Goal: Information Seeking & Learning: Learn about a topic

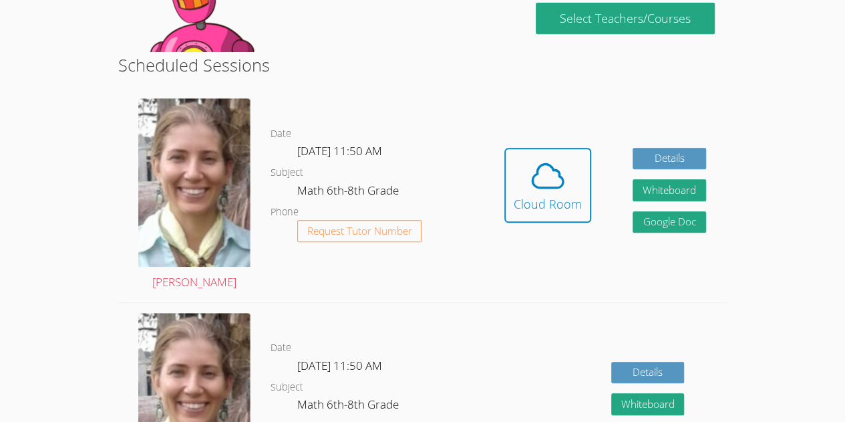
scroll to position [294, 0]
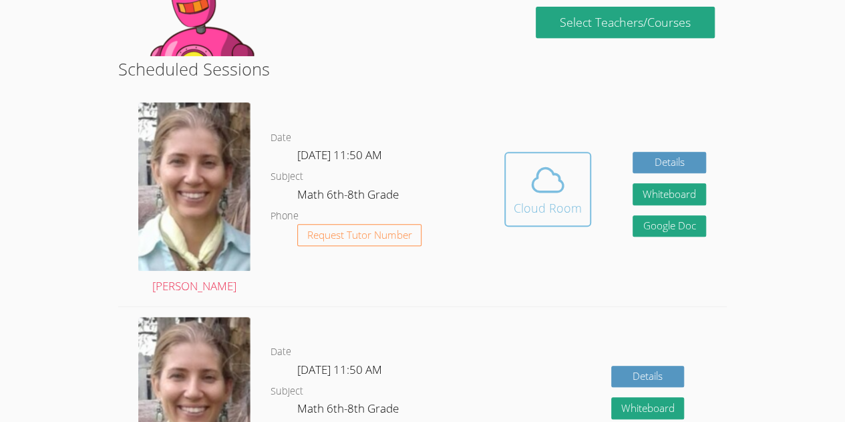
click at [554, 206] on div "Cloud Room" at bounding box center [548, 207] width 68 height 19
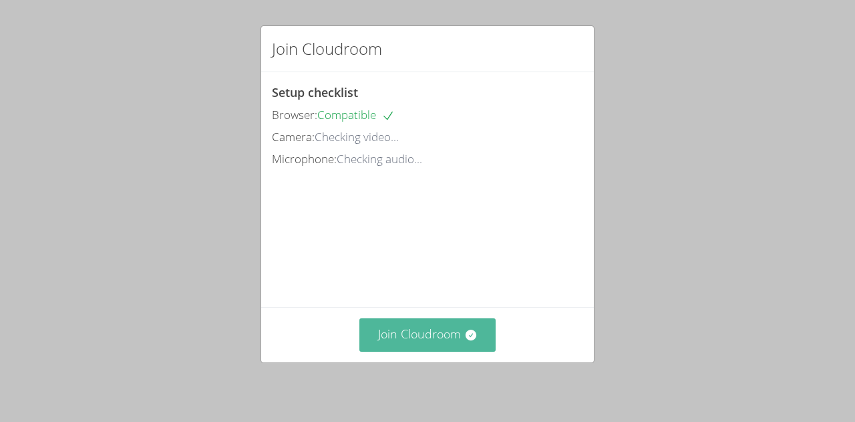
click at [400, 338] on button "Join Cloudroom" at bounding box center [427, 334] width 137 height 33
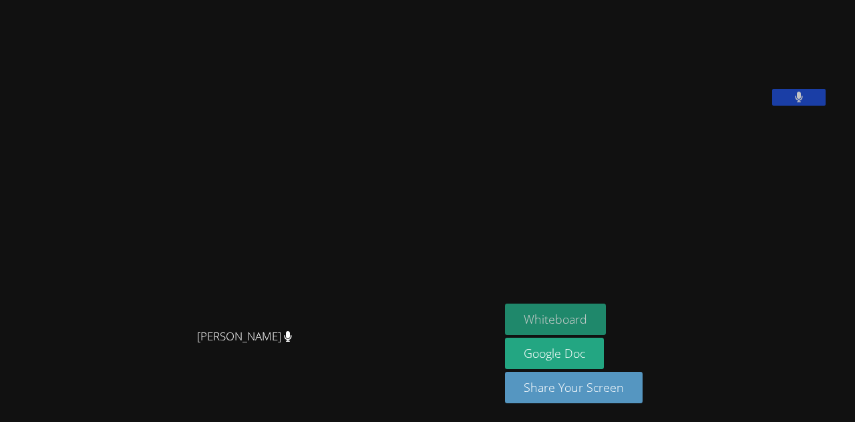
click at [575, 316] on button "Whiteboard" at bounding box center [555, 318] width 101 height 31
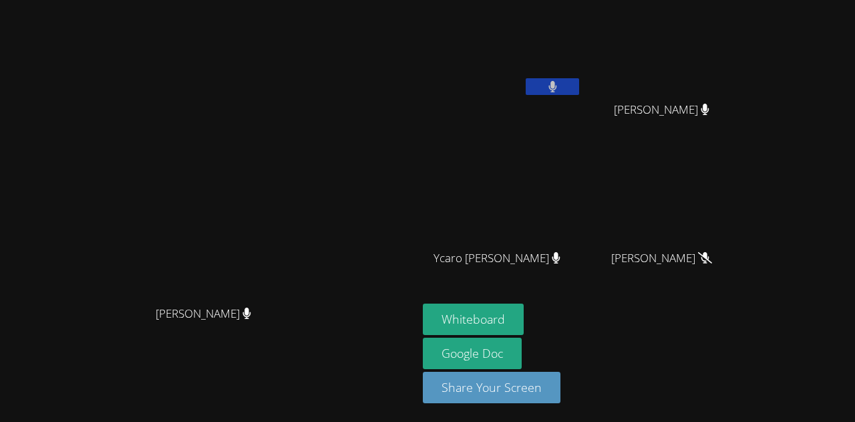
click at [557, 88] on icon at bounding box center [552, 86] width 9 height 11
click at [579, 87] on button at bounding box center [552, 86] width 53 height 17
click at [582, 21] on video at bounding box center [502, 50] width 159 height 90
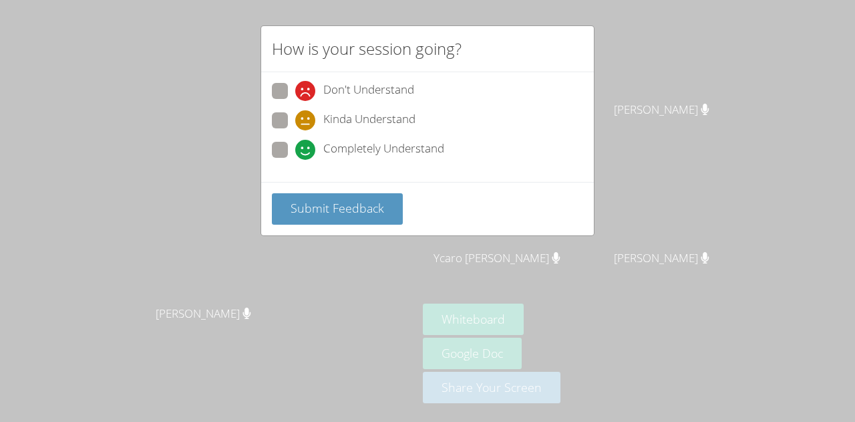
click at [282, 156] on label "Completely Understand" at bounding box center [358, 151] width 172 height 18
click at [295, 153] on input "Completely Understand" at bounding box center [300, 147] width 11 height 11
radio input "true"
click at [331, 156] on span "Completely Understand" at bounding box center [383, 150] width 121 height 20
click at [307, 153] on input "Completely Understand" at bounding box center [300, 147] width 11 height 11
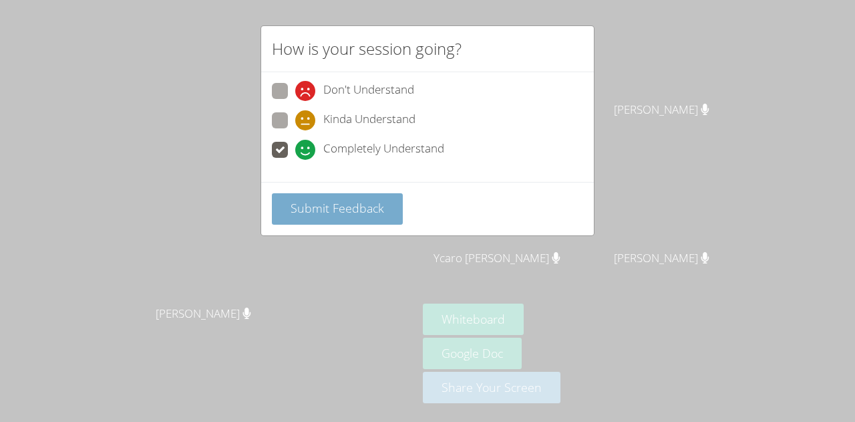
click at [351, 211] on span "Submit Feedback" at bounding box center [338, 208] width 94 height 16
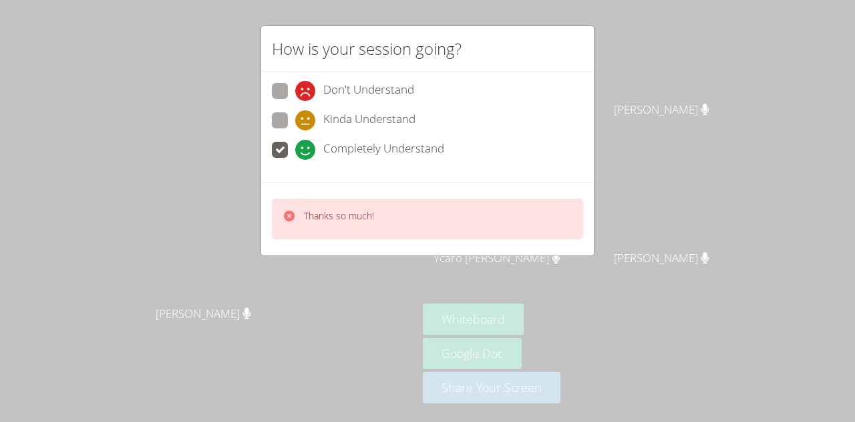
click at [287, 209] on div at bounding box center [289, 218] width 13 height 19
click at [290, 226] on div at bounding box center [289, 218] width 13 height 19
click at [286, 227] on div "Thanks so much!" at bounding box center [427, 218] width 311 height 41
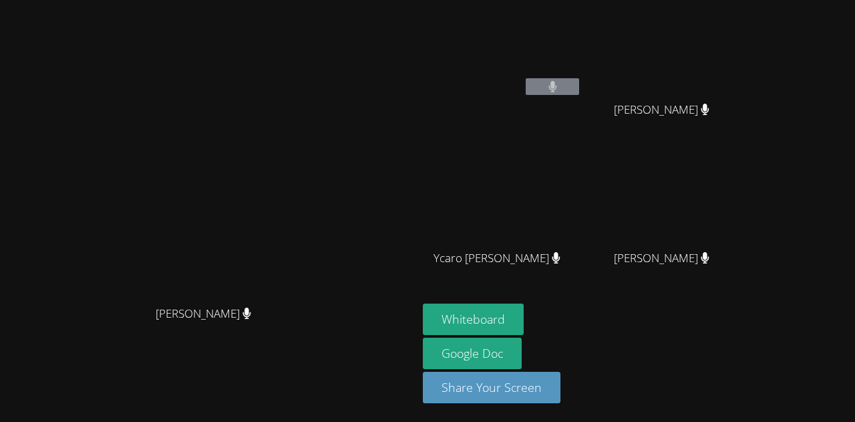
click at [287, 217] on video at bounding box center [209, 183] width 200 height 229
